Goal: Task Accomplishment & Management: Use online tool/utility

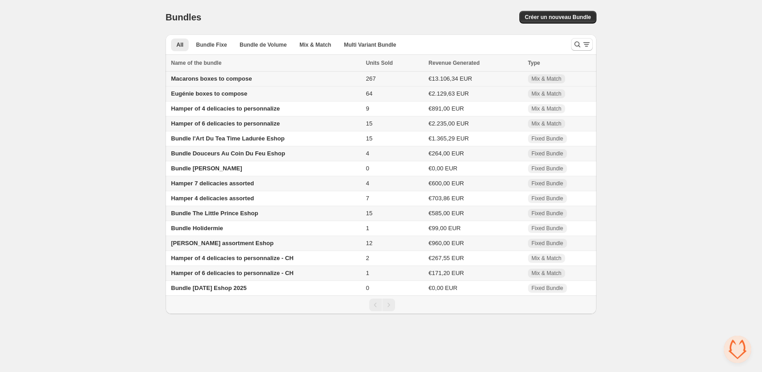
click at [208, 84] on td "Macarons boxes to compose" at bounding box center [265, 79] width 198 height 15
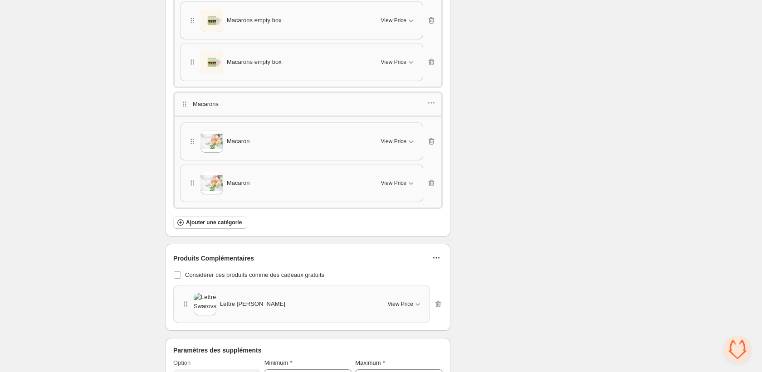
scroll to position [1696, 0]
click at [366, 186] on div "Macaron" at bounding box center [279, 182] width 182 height 23
click at [395, 180] on span "View Price" at bounding box center [393, 182] width 25 height 7
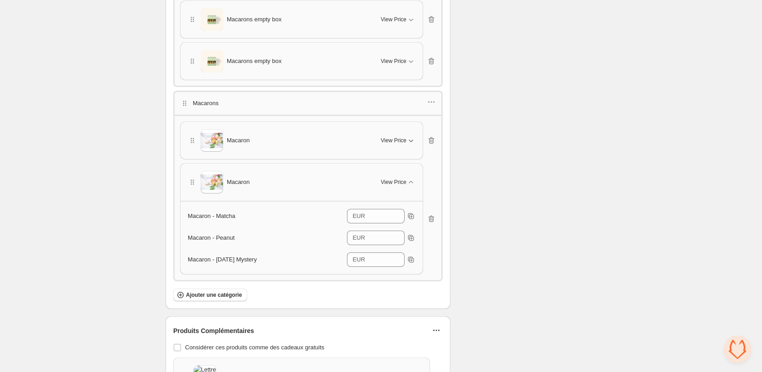
click at [392, 137] on span "View Price" at bounding box center [393, 140] width 25 height 7
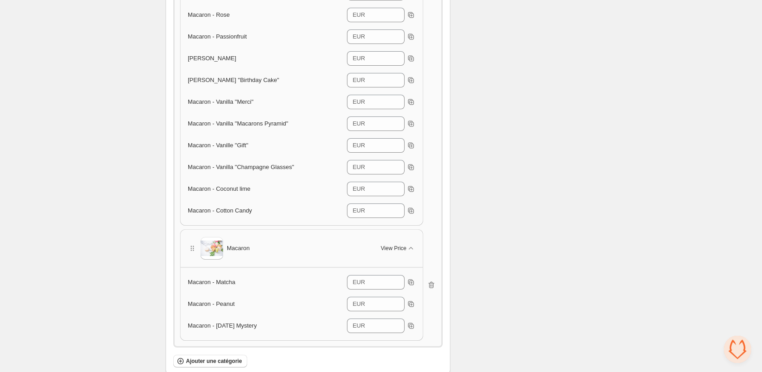
scroll to position [2053, 0]
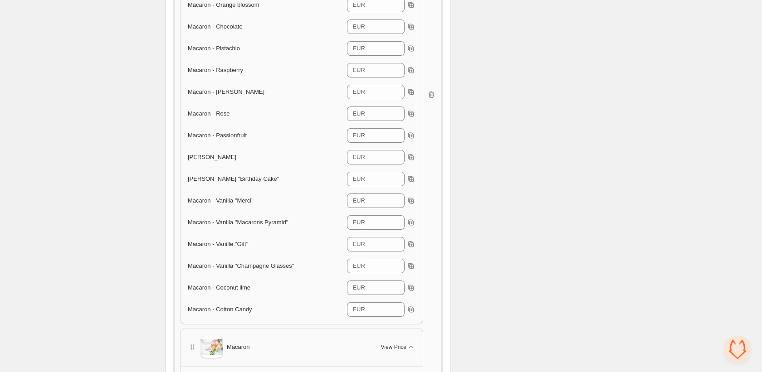
scroll to position [2209, 0]
